Goal: Task Accomplishment & Management: Complete application form

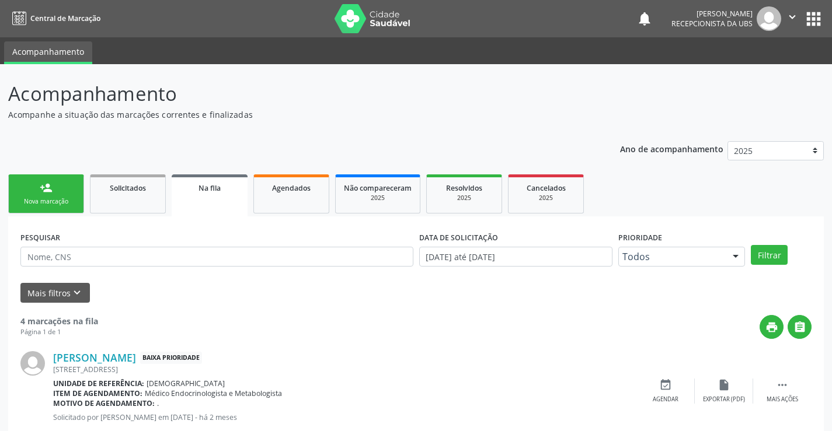
click at [58, 210] on link "person_add Nova marcação" at bounding box center [46, 193] width 76 height 39
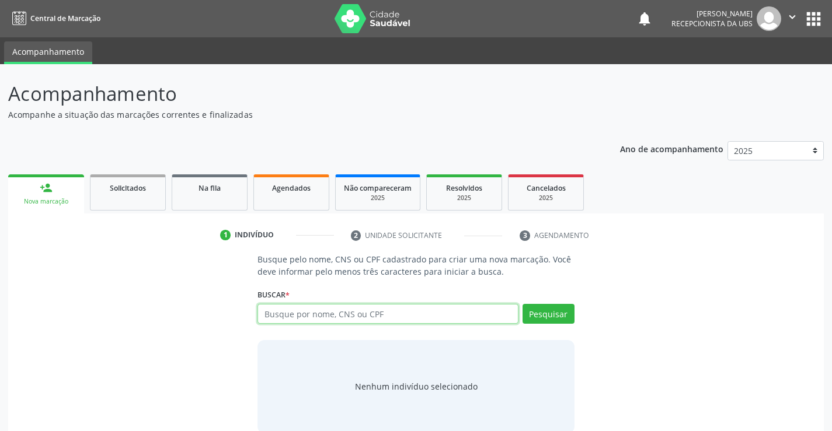
click at [438, 309] on input "text" at bounding box center [387, 314] width 260 height 20
click at [260, 183] on link "Agendados" at bounding box center [291, 192] width 76 height 36
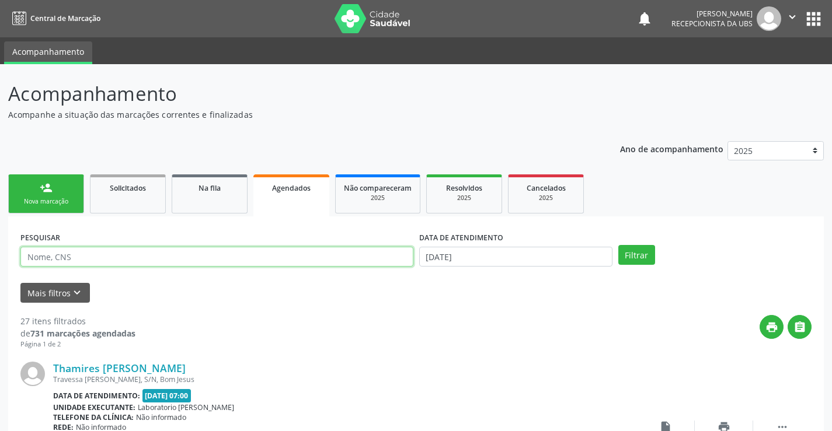
click at [313, 261] on input "text" at bounding box center [216, 257] width 393 height 20
type input "898004841869192"
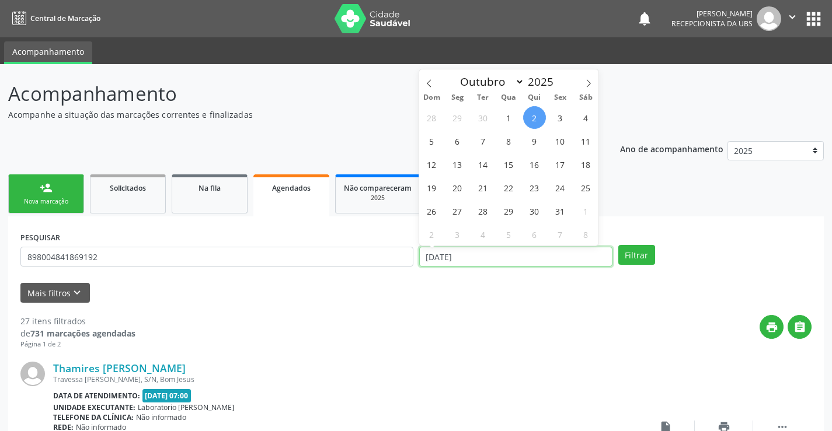
click at [501, 253] on input "[DATE]" at bounding box center [515, 257] width 193 height 20
click at [501, 254] on input "[DATE]" at bounding box center [515, 257] width 193 height 20
click at [638, 255] on button "Filtrar" at bounding box center [636, 255] width 37 height 20
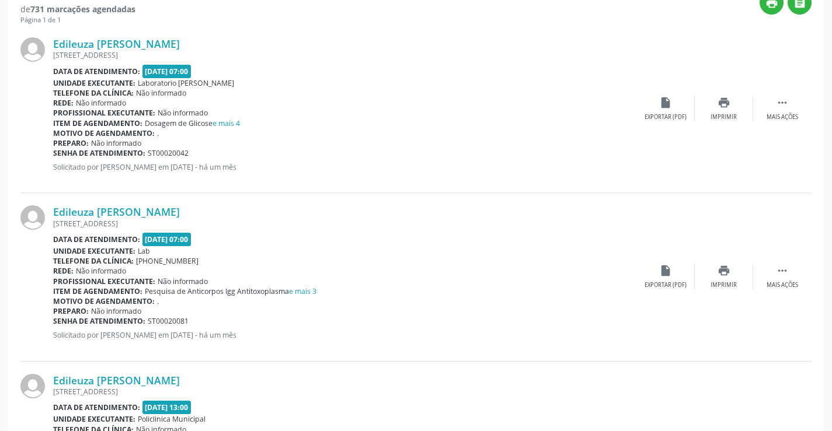
scroll to position [268, 0]
